Goal: Task Accomplishment & Management: Use online tool/utility

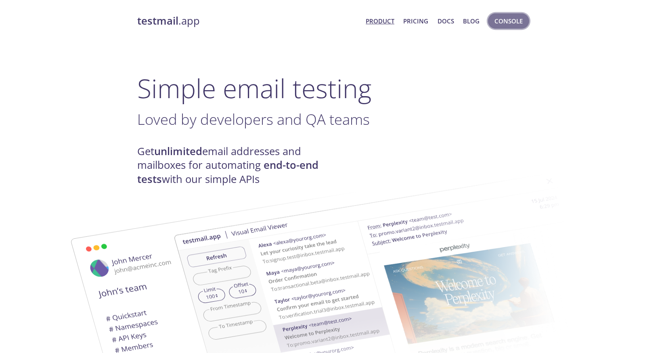
click at [497, 21] on span "Console" at bounding box center [509, 21] width 28 height 11
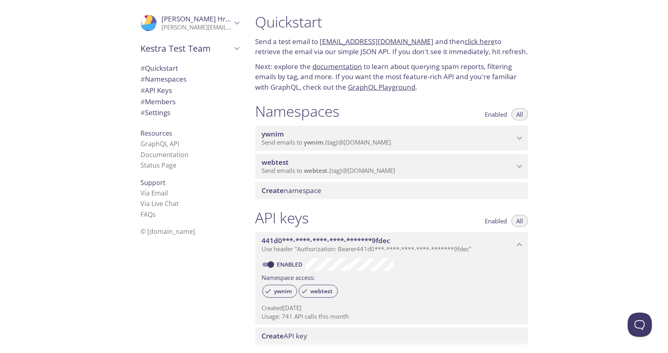
click at [282, 134] on span "ywnim" at bounding box center [273, 133] width 22 height 9
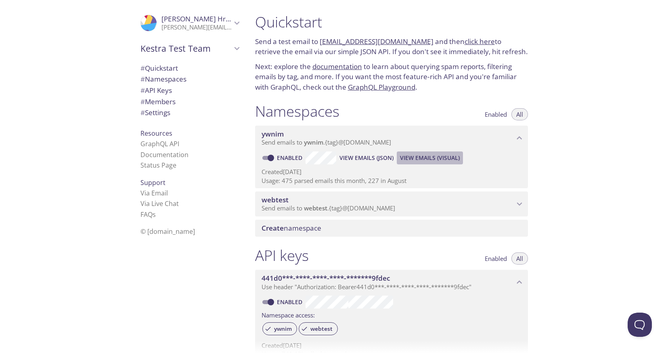
click at [413, 160] on span "View Emails (Visual)" at bounding box center [430, 158] width 60 height 10
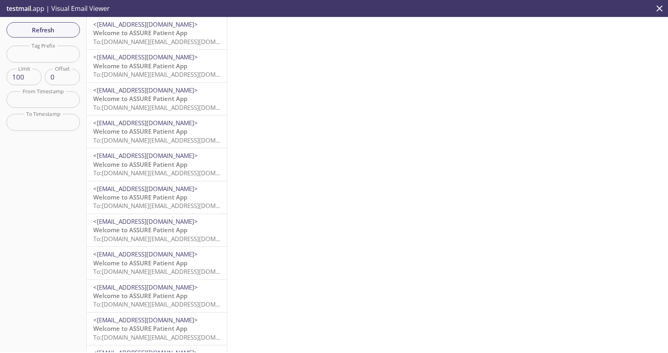
click at [131, 35] on span "Welcome to ASSURE Patient App" at bounding box center [140, 33] width 94 height 8
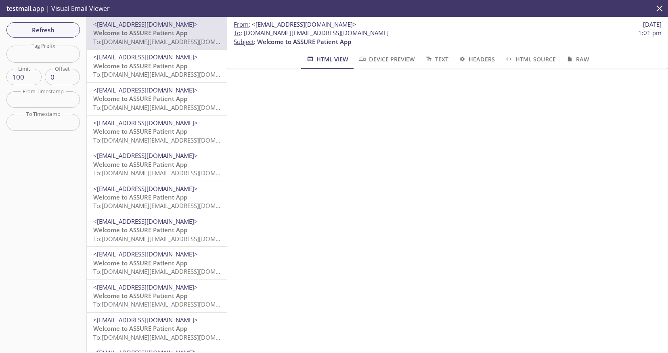
click at [173, 75] on span "To: [DOMAIN_NAME][EMAIL_ADDRESS][DOMAIN_NAME]" at bounding box center [169, 74] width 153 height 8
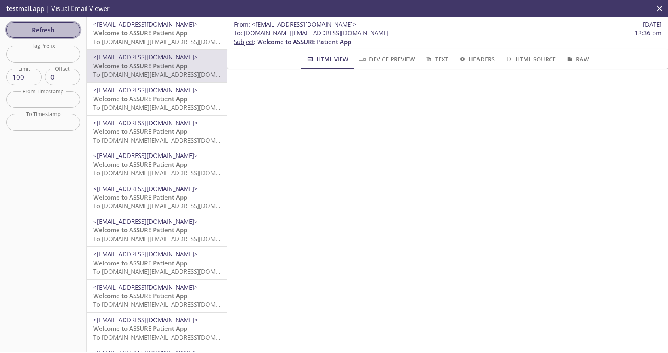
click at [44, 26] on span "Refresh" at bounding box center [43, 30] width 61 height 11
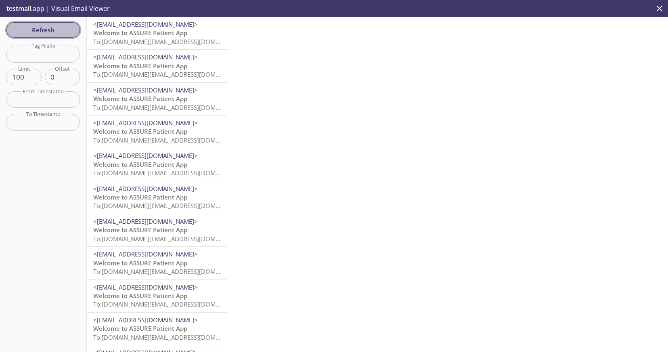
click at [49, 31] on span "Refresh" at bounding box center [43, 30] width 61 height 11
click at [40, 30] on span "Refresh" at bounding box center [43, 30] width 61 height 11
click at [180, 39] on span "To: ywnim.mobi@inbox.testmail.app" at bounding box center [169, 42] width 153 height 8
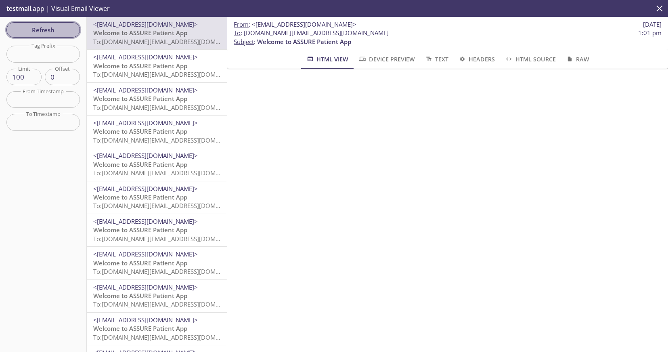
click at [54, 34] on span "Refresh" at bounding box center [43, 30] width 61 height 11
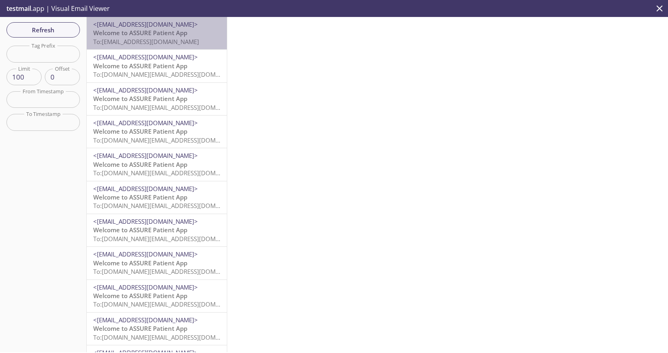
click at [124, 35] on span "Welcome to ASSURE Patient App" at bounding box center [140, 33] width 94 height 8
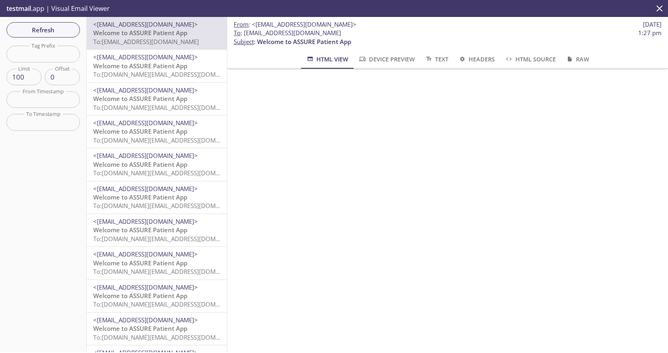
click at [439, 59] on span "Text" at bounding box center [437, 59] width 24 height 10
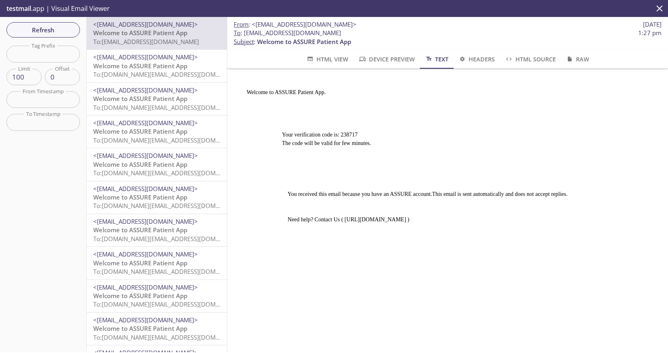
click at [514, 61] on span "HTML Source" at bounding box center [530, 59] width 51 height 10
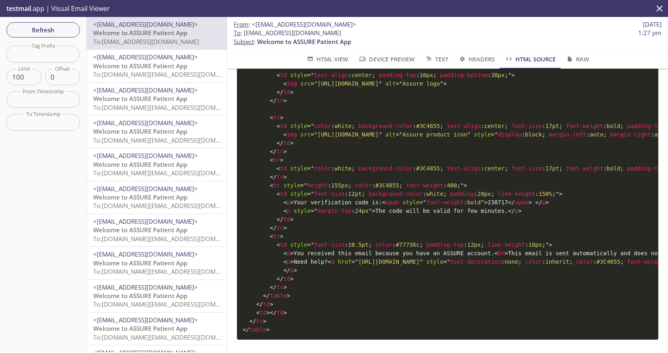
scroll to position [79, 0]
click at [412, 228] on pre "< table cellspacing = " 0 " width = " 100% " style = " background-color : #F2F2…" at bounding box center [448, 177] width 422 height 325
click at [575, 60] on span "Raw" at bounding box center [578, 59] width 24 height 10
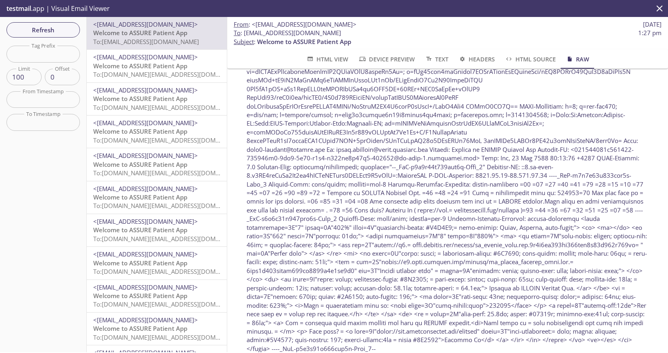
scroll to position [151, 0]
